Goal: Task Accomplishment & Management: Use online tool/utility

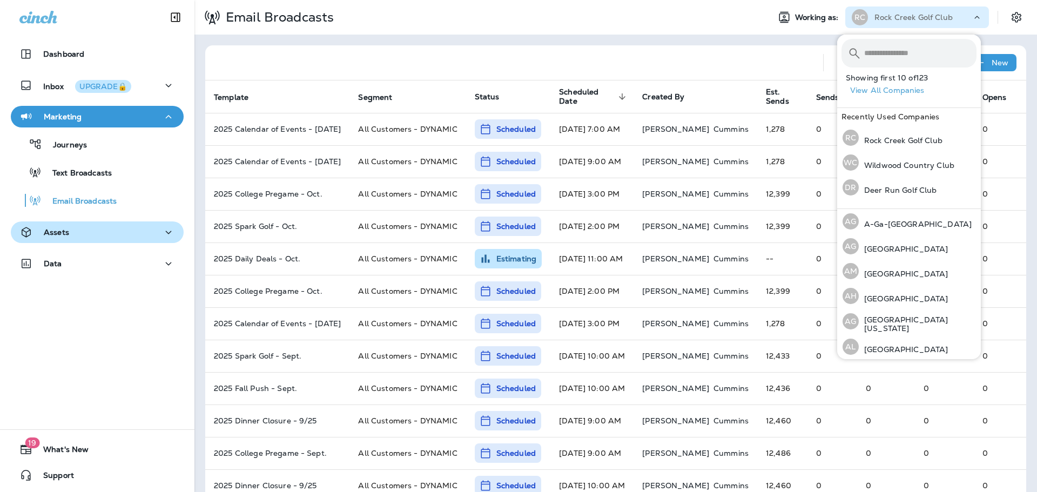
click at [77, 232] on div "Assets" at bounding box center [97, 233] width 156 height 14
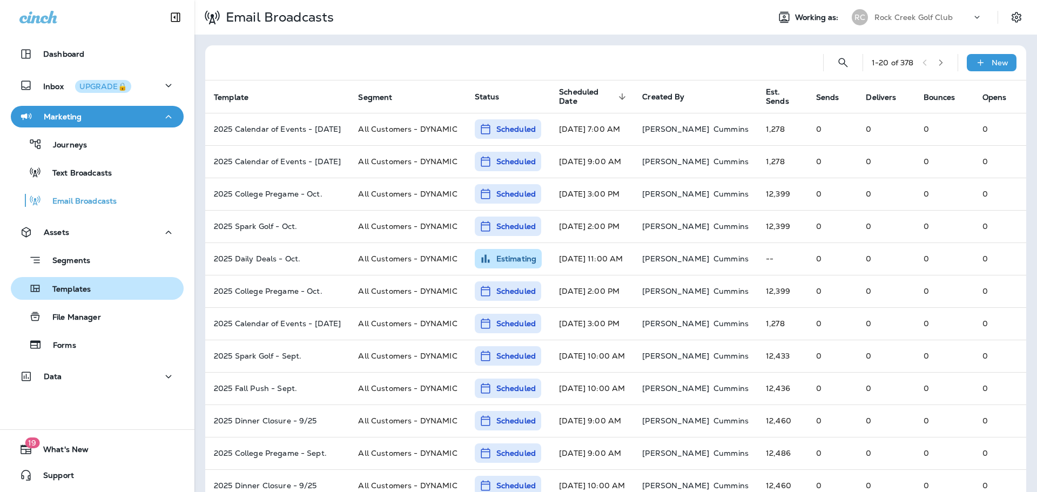
click at [82, 288] on p "Templates" at bounding box center [66, 290] width 49 height 10
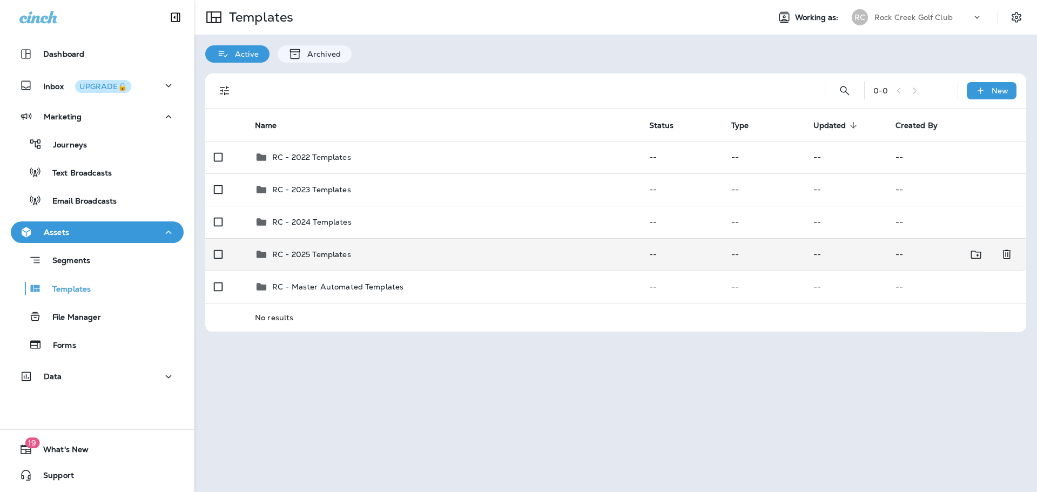
click at [399, 250] on div "RC - 2025 Templates" at bounding box center [443, 254] width 377 height 13
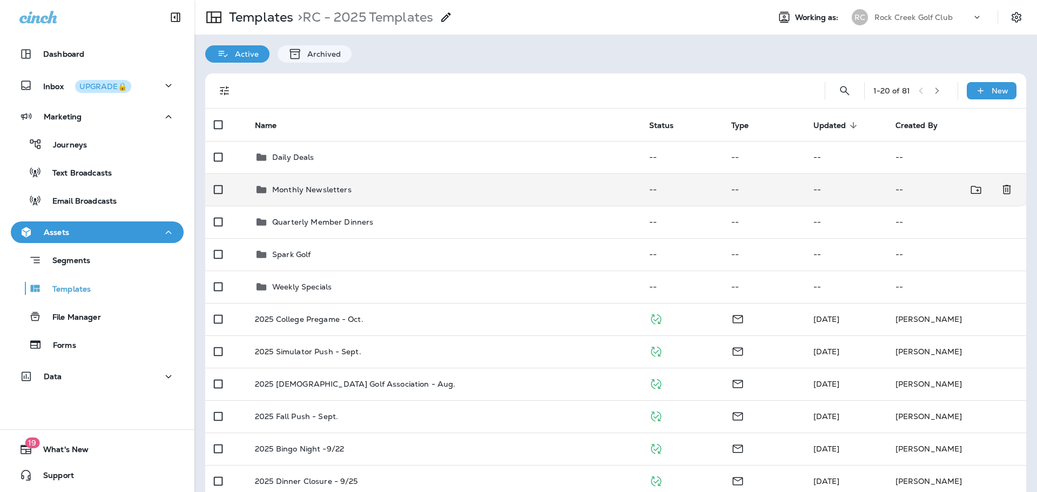
click at [339, 194] on p "Monthly Newsletters" at bounding box center [311, 189] width 79 height 9
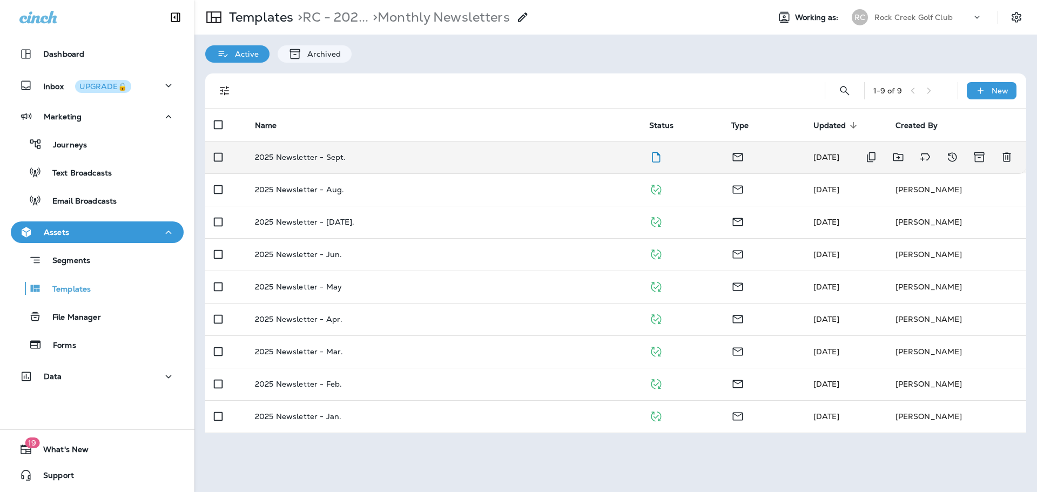
click at [435, 154] on div "2025 Newsletter - Sept." at bounding box center [443, 157] width 377 height 9
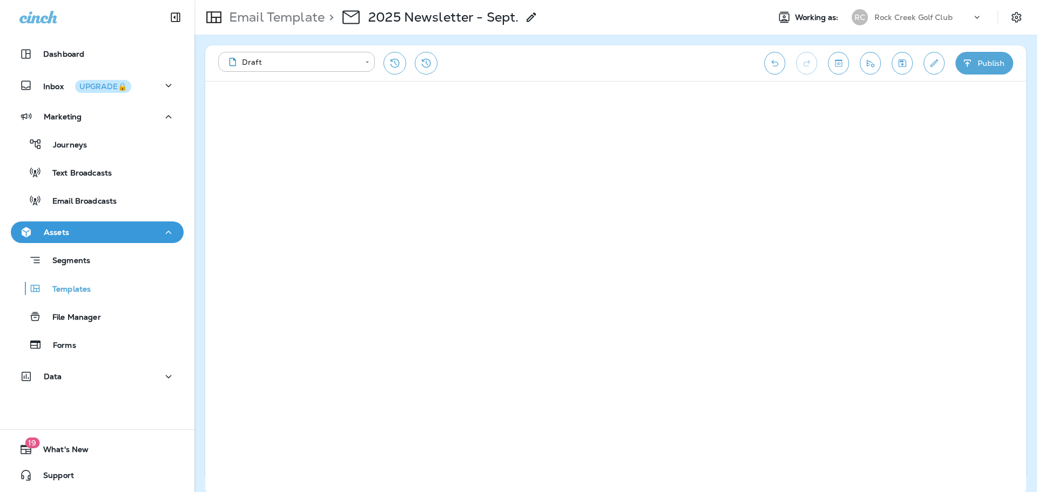
click at [960, 70] on button "Publish" at bounding box center [985, 63] width 58 height 23
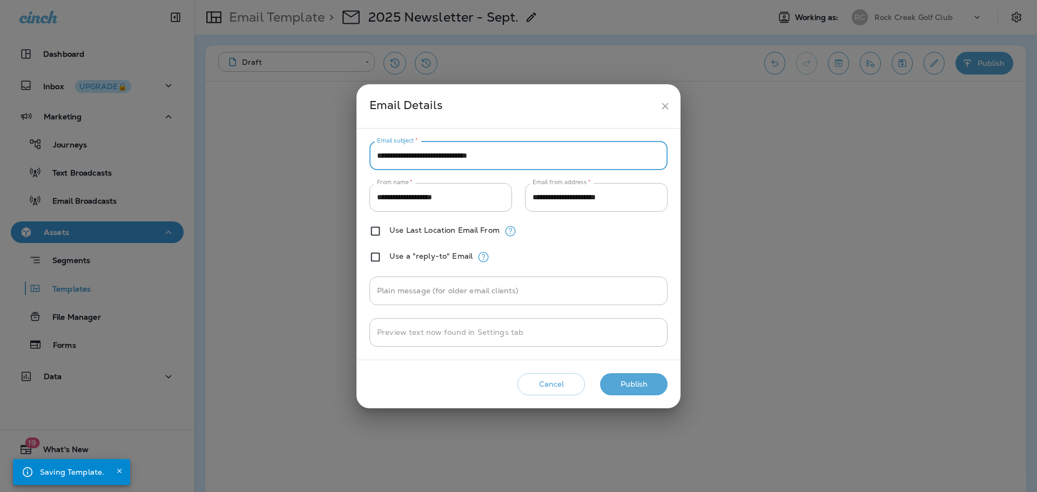
drag, startPoint x: 485, startPoint y: 156, endPoint x: 460, endPoint y: 157, distance: 24.9
click at [460, 157] on input "**********" at bounding box center [518, 156] width 298 height 29
type input "**********"
click at [640, 383] on button "Publish" at bounding box center [634, 384] width 68 height 22
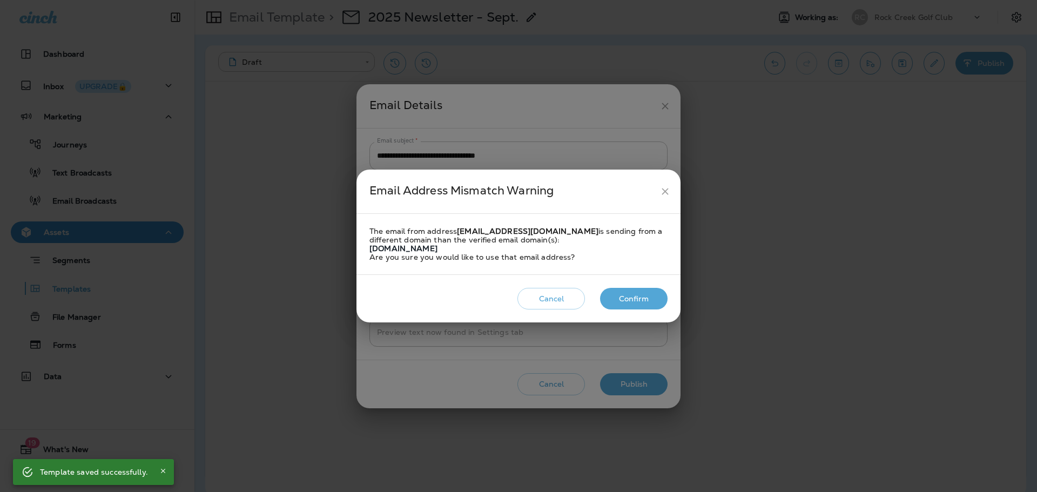
click at [656, 291] on button "Confirm" at bounding box center [634, 299] width 68 height 22
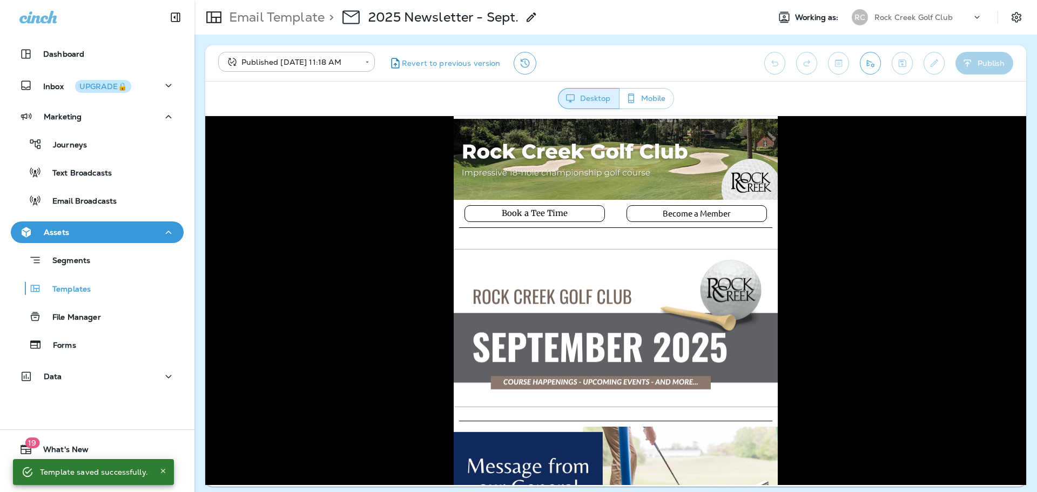
click at [861, 62] on button "Send test email" at bounding box center [870, 63] width 21 height 23
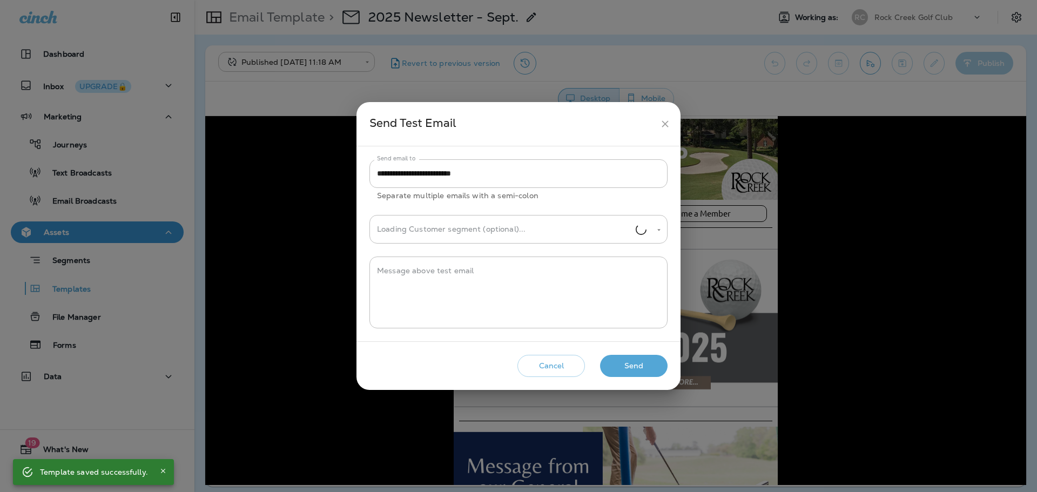
click at [639, 372] on button "Send" at bounding box center [634, 366] width 68 height 22
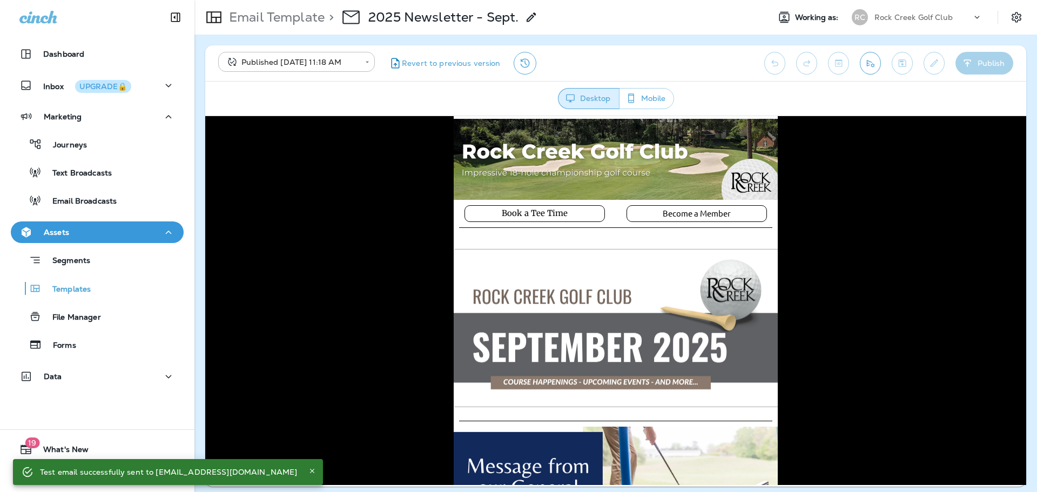
click at [874, 69] on button "Send test email" at bounding box center [870, 63] width 21 height 23
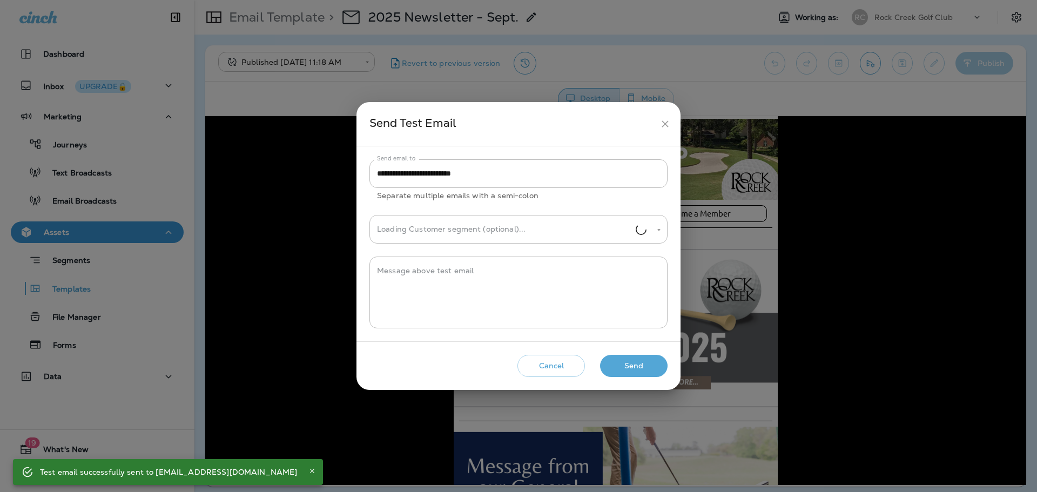
click at [629, 365] on button "Send" at bounding box center [634, 366] width 68 height 22
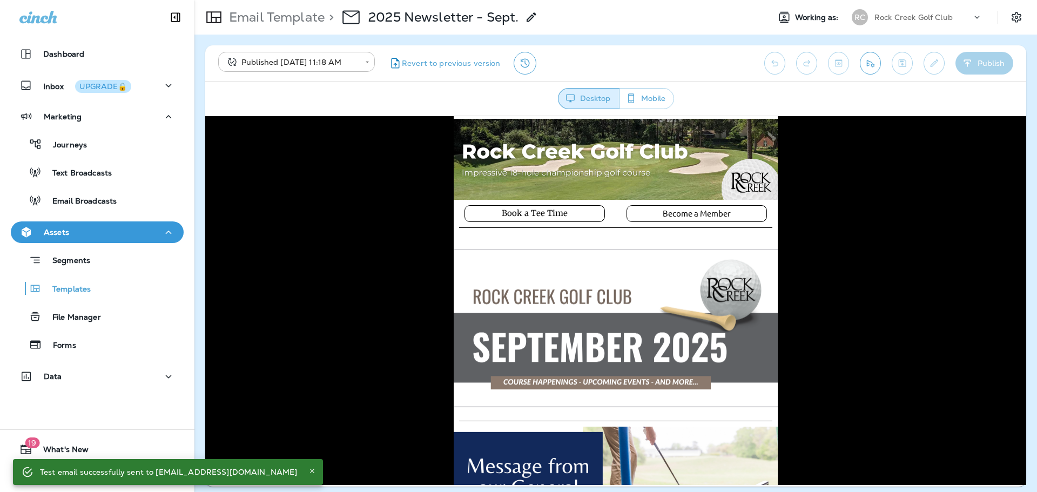
click at [877, 16] on p "Rock Creek Golf Club" at bounding box center [914, 17] width 78 height 9
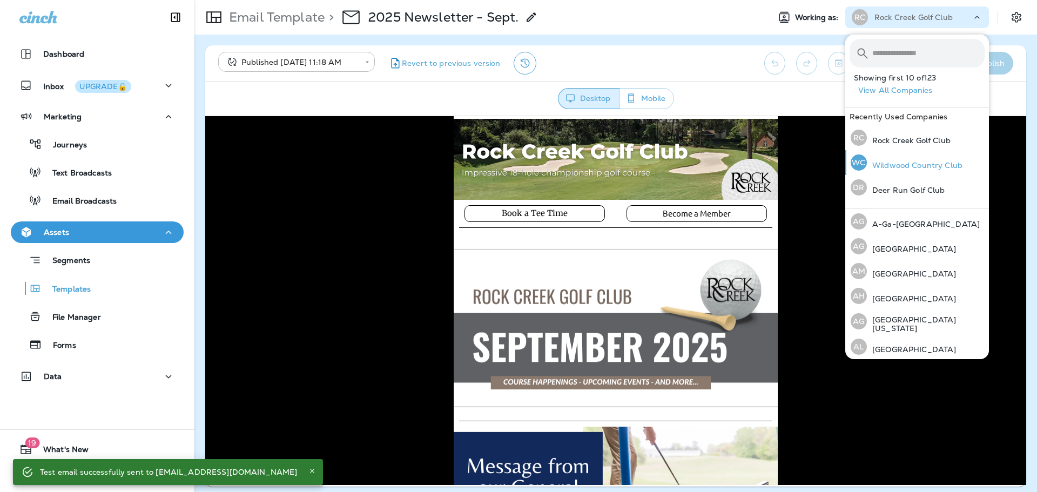
click at [904, 165] on p "Wildwood Country Club" at bounding box center [915, 165] width 96 height 9
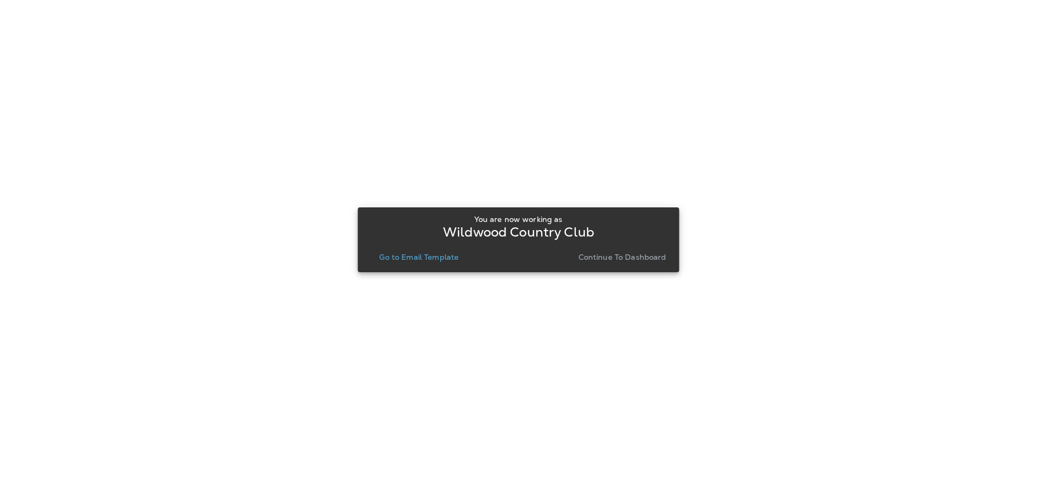
click at [453, 258] on p "Go to Email Template" at bounding box center [418, 257] width 79 height 9
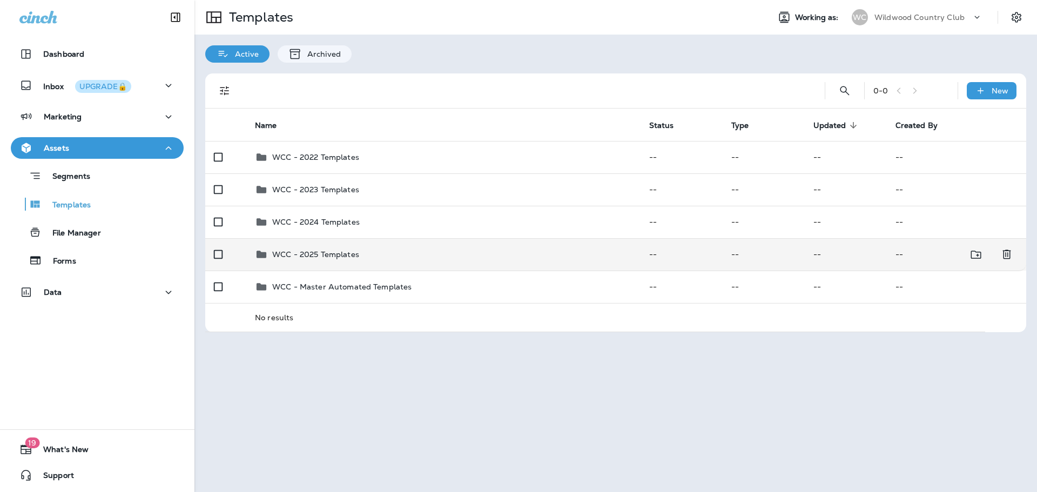
click at [363, 260] on div "WCC - 2025 Templates" at bounding box center [443, 254] width 377 height 13
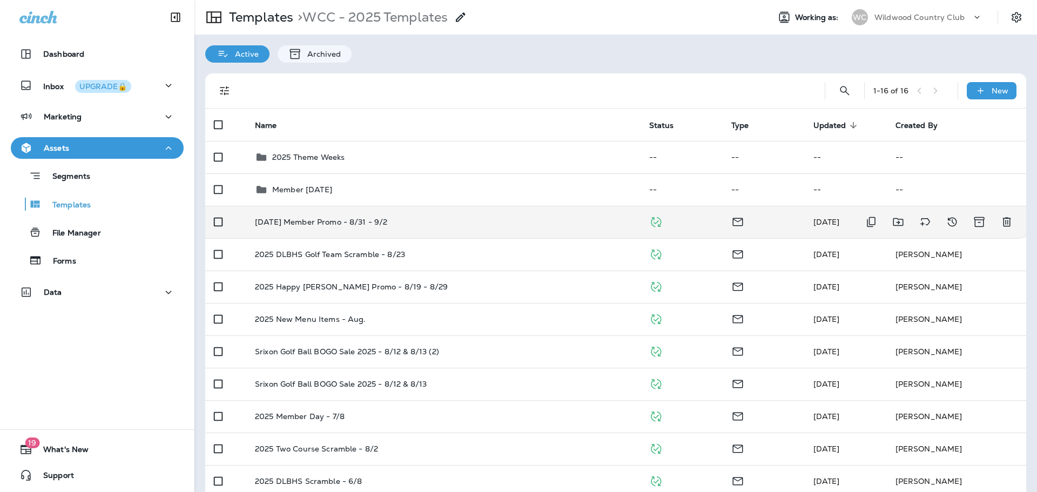
click at [423, 220] on div "[DATE] Member Promo - 8/31 - 9/2" at bounding box center [443, 222] width 377 height 9
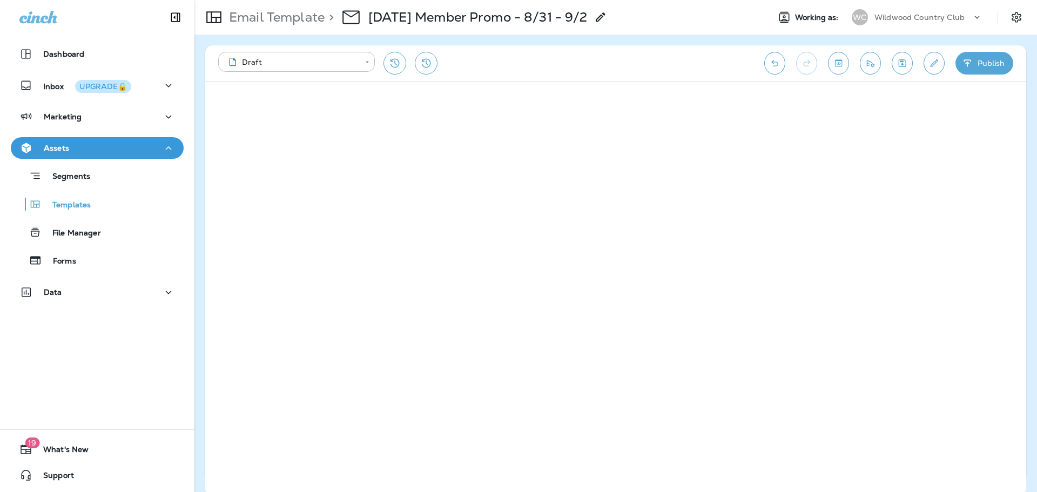
click at [981, 64] on button "Publish" at bounding box center [985, 63] width 58 height 23
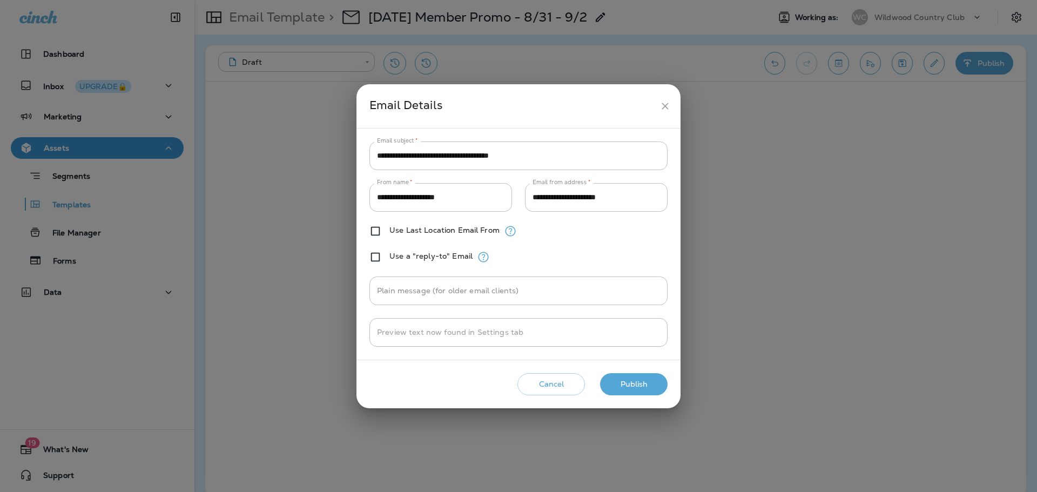
click at [651, 388] on button "Publish" at bounding box center [634, 384] width 68 height 22
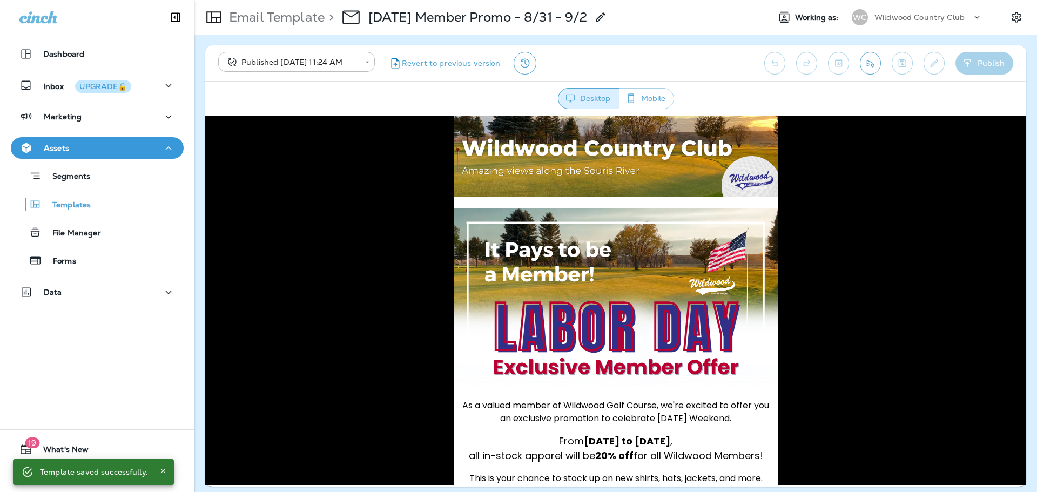
drag, startPoint x: 875, startPoint y: 49, endPoint x: 869, endPoint y: 54, distance: 7.3
click at [875, 49] on div "**********" at bounding box center [615, 63] width 821 height 36
click at [866, 59] on icon "Send test email" at bounding box center [870, 63] width 11 height 11
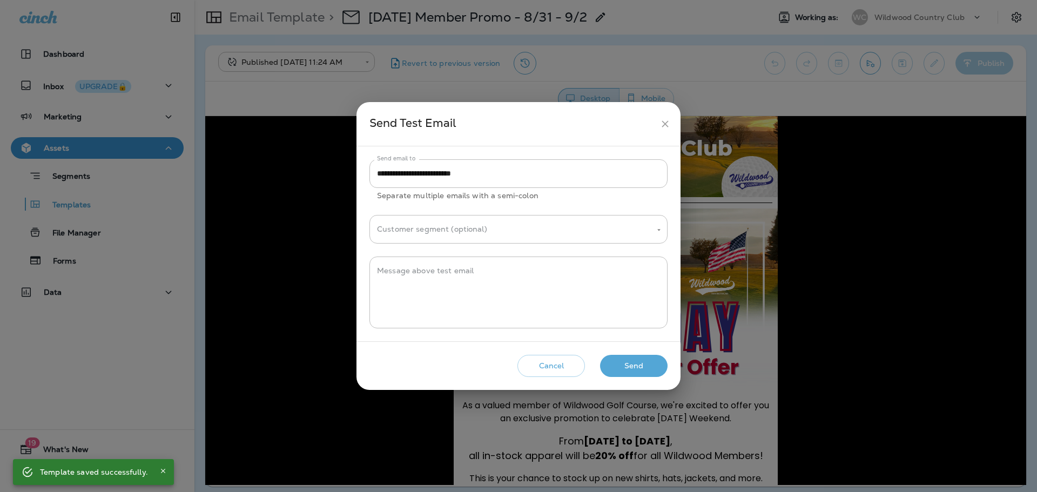
click at [628, 365] on button "Send" at bounding box center [634, 366] width 68 height 22
